Goal: Information Seeking & Learning: Check status

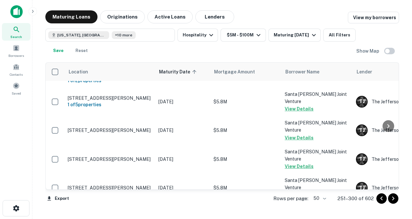
scroll to position [988, 0]
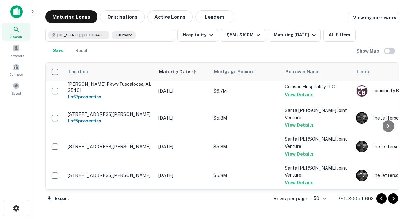
click at [324, 196] on body "Search Borrowers Contacts Saved Maturing Loans Originations Active Loans Lender…" at bounding box center [206, 109] width 412 height 219
click at [357, 216] on div at bounding box center [206, 109] width 412 height 219
click at [379, 198] on icon "Go to previous page" at bounding box center [382, 198] width 8 height 8
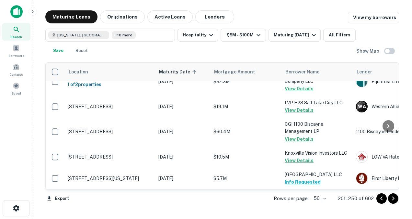
click at [380, 197] on icon "Go to previous page" at bounding box center [382, 198] width 8 height 8
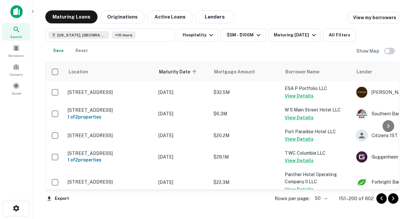
click at [380, 199] on icon "Go to previous page" at bounding box center [382, 198] width 8 height 8
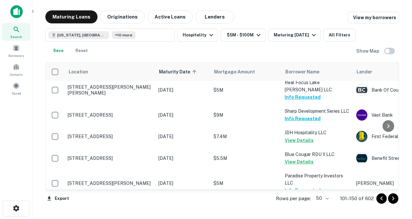
click at [380, 196] on icon "Go to previous page" at bounding box center [382, 198] width 8 height 8
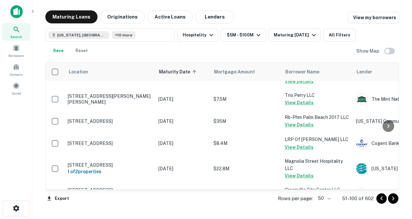
click at [383, 200] on icon "Go to previous page" at bounding box center [382, 198] width 8 height 8
click at [383, 200] on div "Export Rows per page: 50 ** 51–100 of 602" at bounding box center [222, 198] width 354 height 18
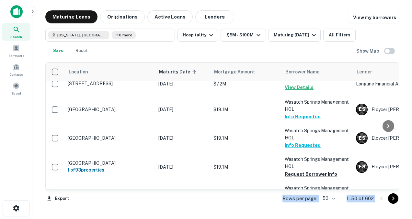
click at [383, 200] on div at bounding box center [388, 198] width 22 height 10
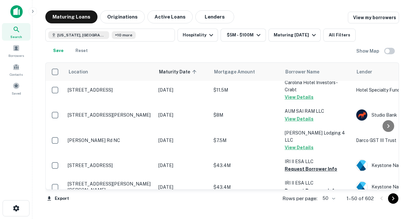
scroll to position [743, 0]
